Goal: Check status: Check status

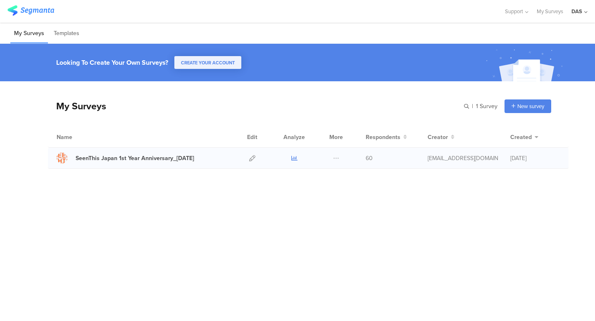
click at [297, 159] on icon at bounding box center [294, 158] width 6 height 6
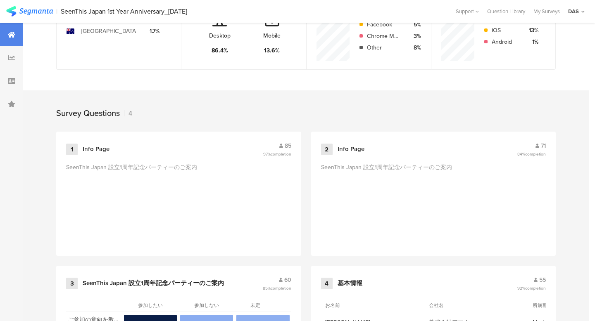
scroll to position [352, 0]
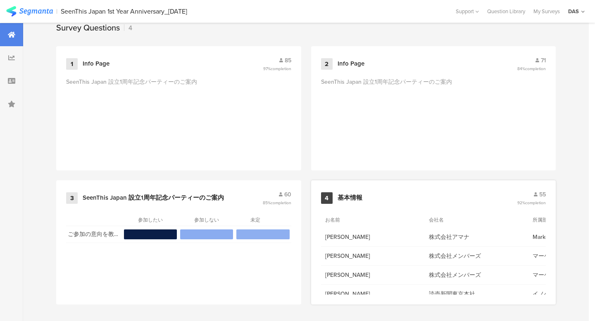
click at [542, 191] on span "55" at bounding box center [542, 194] width 7 height 9
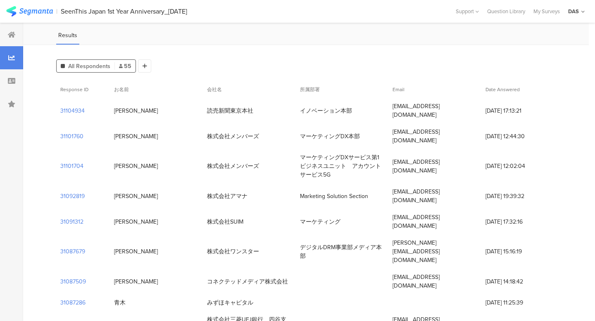
scroll to position [47, 0]
